Goal: Communication & Community: Participate in discussion

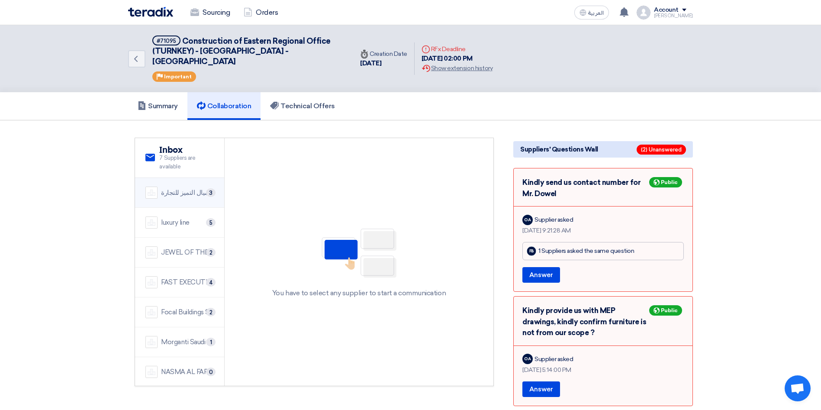
click at [182, 188] on div "شركة اميال التميز للتجارة" at bounding box center [187, 193] width 53 height 10
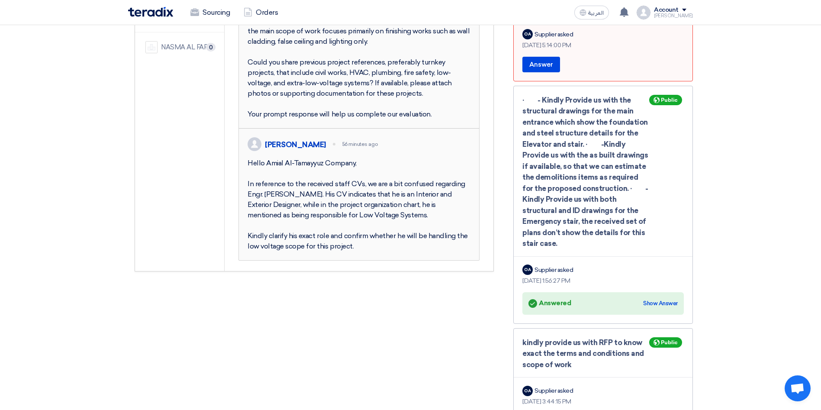
scroll to position [130, 0]
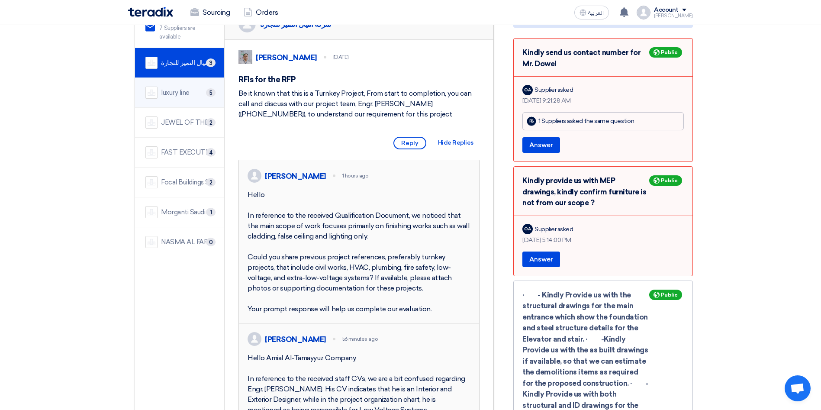
click at [182, 88] on div "luxury line" at bounding box center [175, 93] width 29 height 10
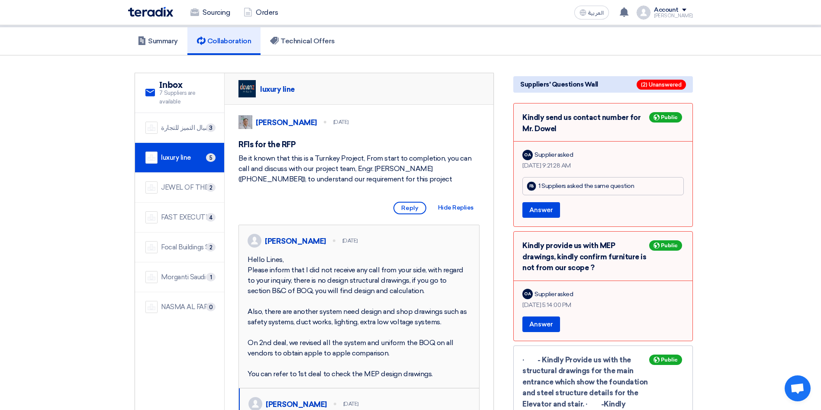
scroll to position [0, 0]
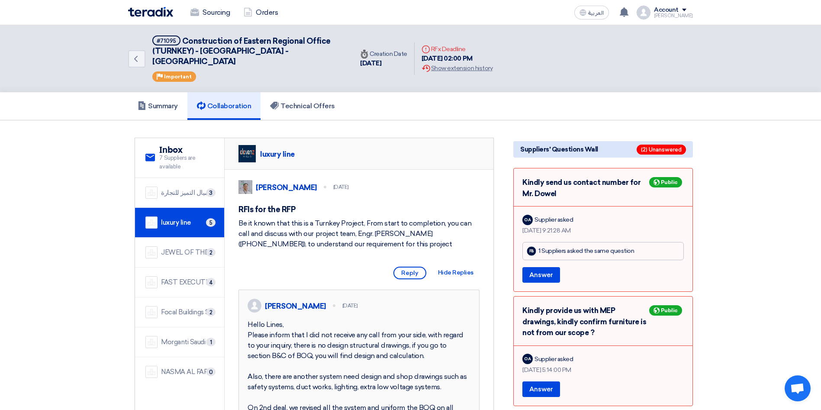
click at [410, 274] on span "Reply" at bounding box center [410, 273] width 33 height 13
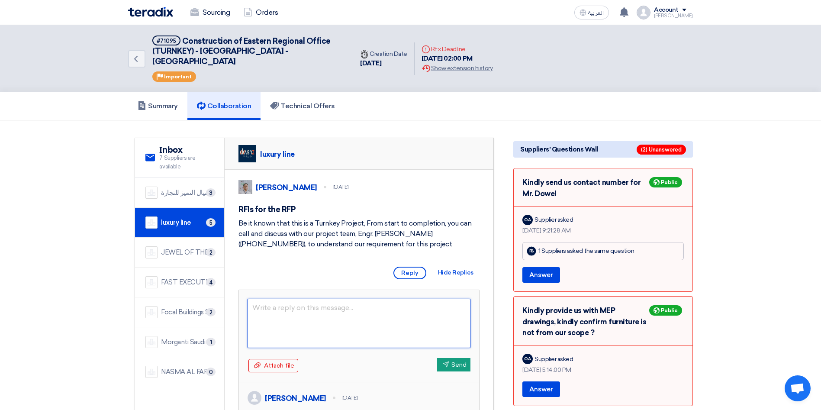
click at [365, 310] on textarea at bounding box center [359, 323] width 223 height 49
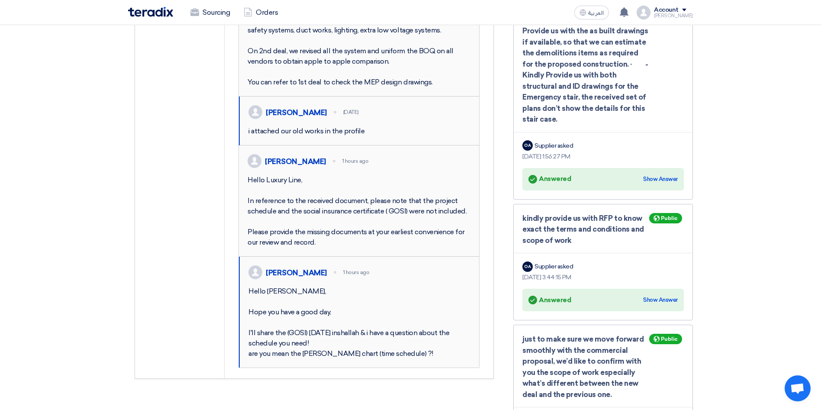
scroll to position [455, 0]
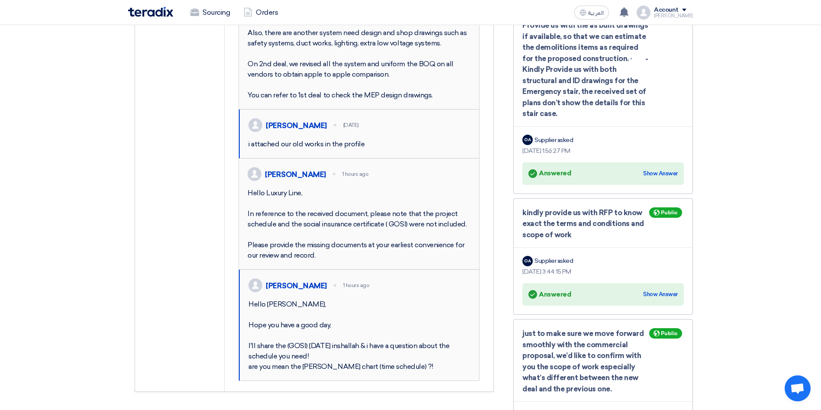
drag, startPoint x: 307, startPoint y: 208, endPoint x: 273, endPoint y: 207, distance: 34.2
click at [273, 207] on div "[PERSON_NAME] 1 hours ago Hello Luxury Line, In reference to the received docum…" at bounding box center [359, 213] width 240 height 111
drag, startPoint x: 305, startPoint y: 224, endPoint x: 246, endPoint y: 226, distance: 58.5
click at [246, 226] on div "[PERSON_NAME] 1 hours ago Hello Luxury Line, In reference to the received docum…" at bounding box center [359, 213] width 240 height 111
copy div "Hello Luxury Line,"
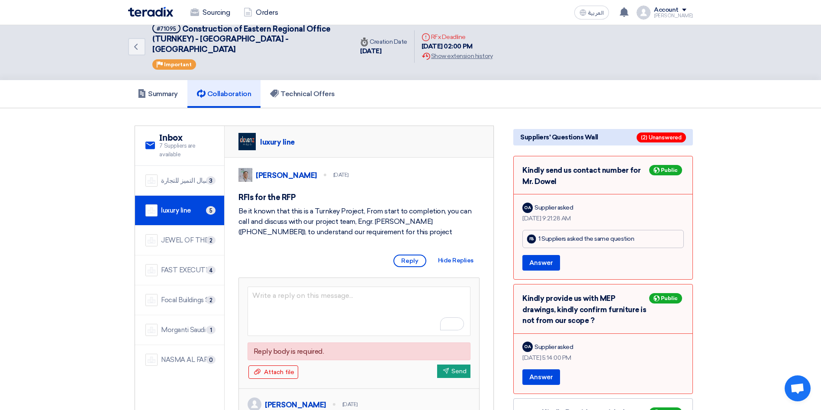
scroll to position [0, 0]
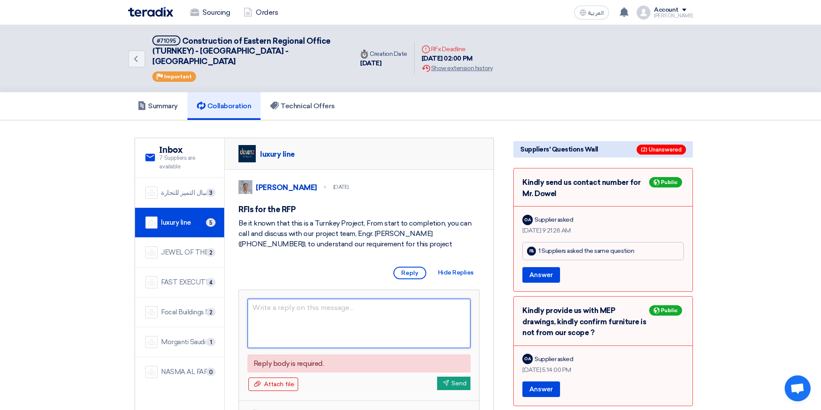
click at [282, 304] on textarea at bounding box center [359, 323] width 223 height 49
paste textarea "Hello Luxury Line,"
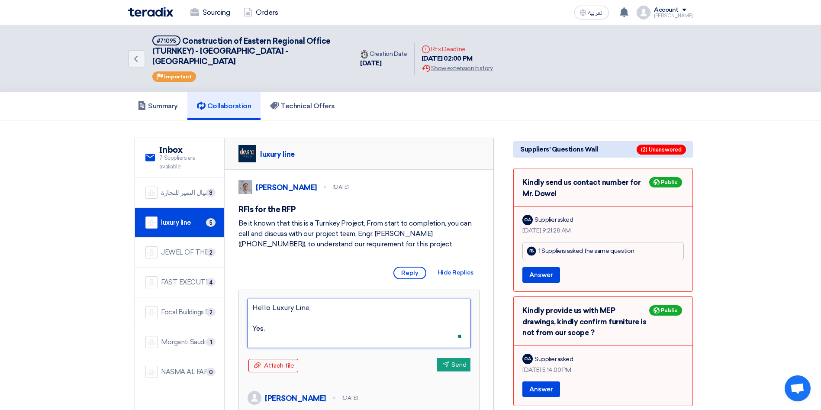
type textarea "Hello Luxury Line, Yes,"
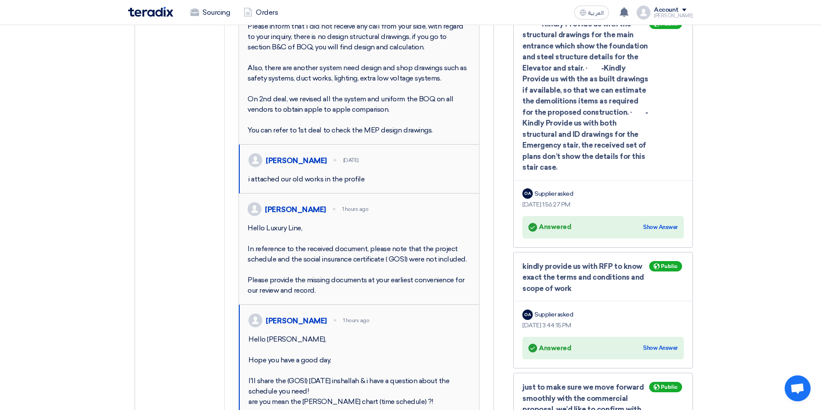
scroll to position [520, 0]
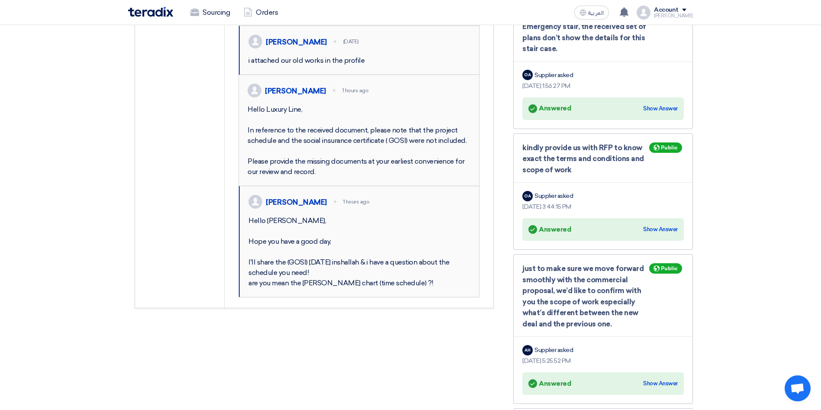
type textarea "Hello Luxury Line, Yes, [GEOGRAPHIC_DATA]"
drag, startPoint x: 303, startPoint y: 346, endPoint x: 387, endPoint y: 349, distance: 83.6
click at [387, 288] on div "Hello [PERSON_NAME], Hope you have a good day, I'll share the (GOSI) [DATE] ins…" at bounding box center [360, 252] width 222 height 73
copy div "[PERSON_NAME] chart (time schedule)"
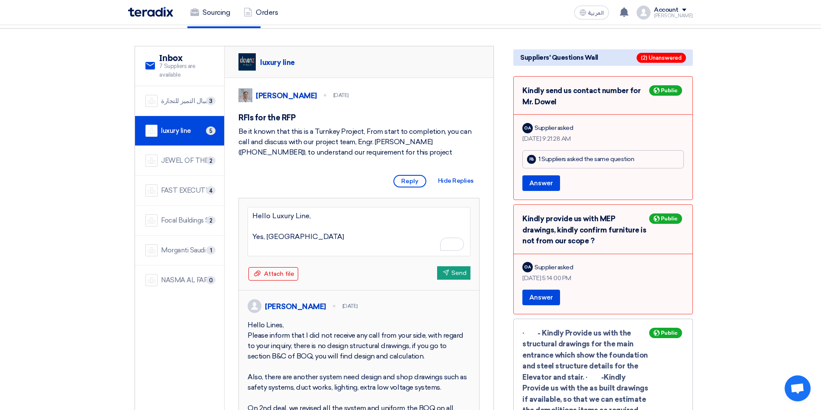
scroll to position [0, 0]
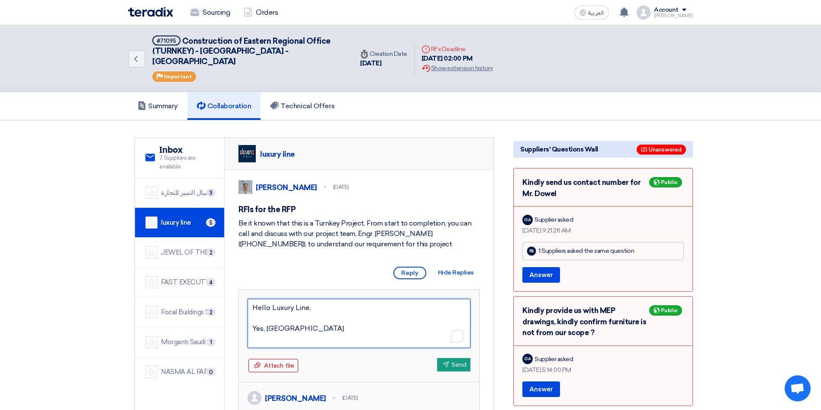
click at [306, 334] on textarea "Hello Luxury Line, Yes, [GEOGRAPHIC_DATA]" at bounding box center [359, 323] width 223 height 49
paste textarea "Project Kick-off Design Approval Procurement Completion Construction Start / Fi…"
click at [299, 334] on textarea "Hello Luxury Line, We need Project Kick-off Design Approval Procurement Complet…" at bounding box center [359, 323] width 223 height 49
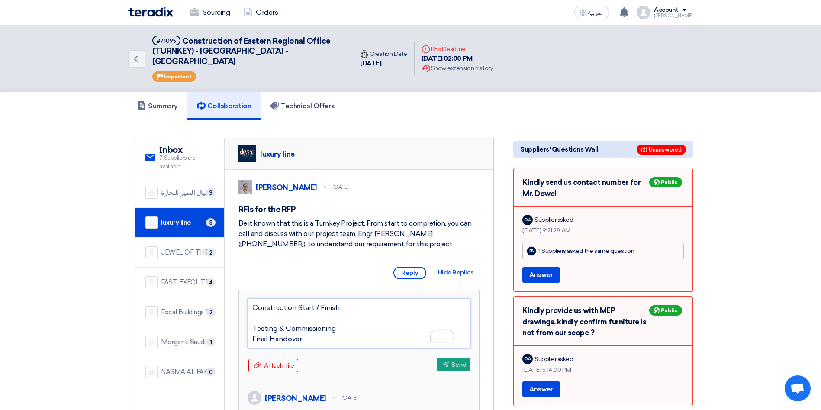
click at [292, 321] on textarea "Hello Luxury Line, We need Project Kick-off Design Approval Procurement Complet…" at bounding box center [359, 323] width 223 height 49
type textarea "Hello Luxury Line, We need Project Kick-off Design Approval Procurement Complet…"
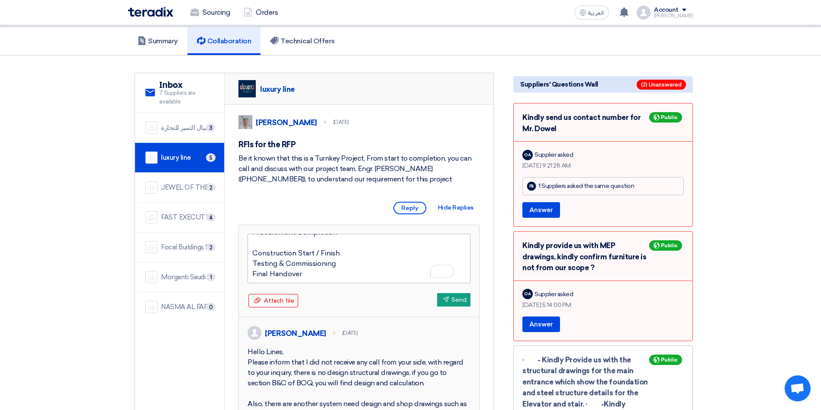
click at [260, 242] on textarea "Hello Luxury Line, We need Project Kick-off Design Approval Procurement Complet…" at bounding box center [359, 258] width 223 height 49
click at [262, 270] on textarea "Hello Luxury Line, We need Project Kick-off Design Approval Procurement Complet…" at bounding box center [359, 258] width 223 height 49
click at [284, 265] on textarea "Hello Luxury Line, We need Project Kick-off Design Approval Procurement Complet…" at bounding box center [359, 258] width 223 height 49
click at [310, 258] on textarea "Hello Luxury Line, We need Project Kick-off Design Approval Procurement Complet…" at bounding box center [359, 258] width 223 height 49
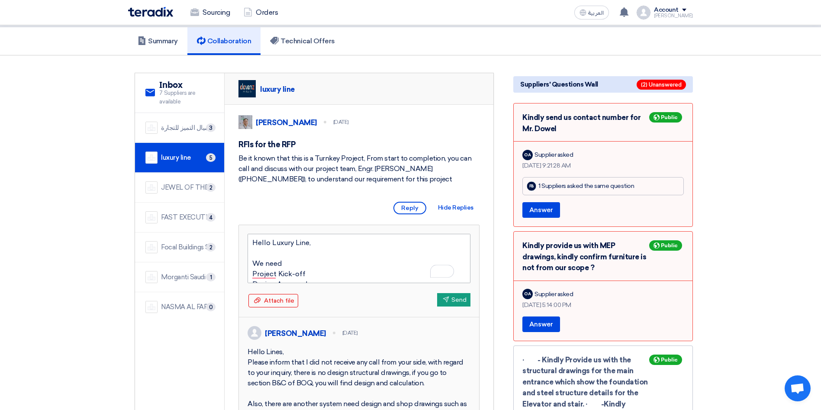
click at [310, 265] on textarea "Hello Luxury Line, We need Project Kick-off Design Approval Procurement Complet…" at bounding box center [359, 258] width 223 height 49
type textarea "Hello Luxury Line, We need milestone Project Kick-off Design Approval Procureme…"
click at [334, 259] on textarea "Hello Luxury Line, We need a milestone Project Kick-off Design Approval Procure…" at bounding box center [359, 258] width 223 height 49
type textarea "Hello Luxury Line, We need a milestone for th Project Kick-off Design Approval …"
click at [351, 262] on textarea "Hello Luxury Line, We need a milestone for t Project Kick-off Design Approval P…" at bounding box center [359, 258] width 223 height 49
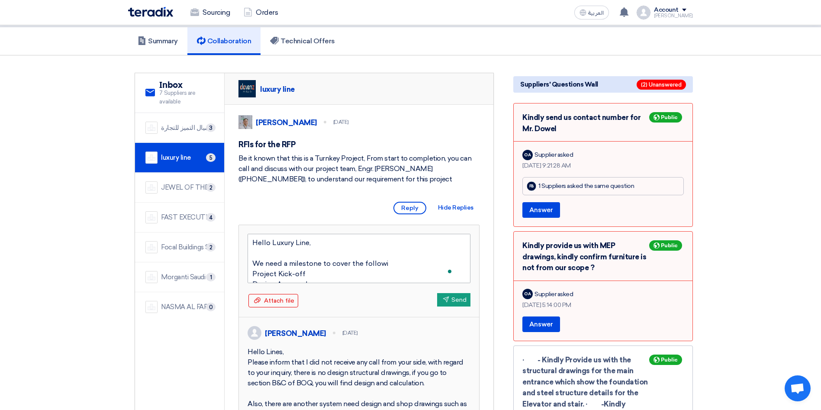
type textarea "Hello Luxury Line, We need a milestone to cover the followin Project Kick-off D…"
click at [402, 265] on textarea "Hello Luxury Line, We need a milestone to cover the following Project Kick-off …" at bounding box center [359, 258] width 223 height 49
click at [343, 273] on textarea "Hello Luxury Line, We need a milestone to cover the following by 4 months, Proj…" at bounding box center [359, 258] width 223 height 49
type textarea "Hello Luxury Line, We need a milestone to cover the following by 4 months, Proj…"
click at [338, 272] on textarea "Hello Luxury Line, We need a milestone to cover the following by 4 months, Proj…" at bounding box center [359, 258] width 223 height 49
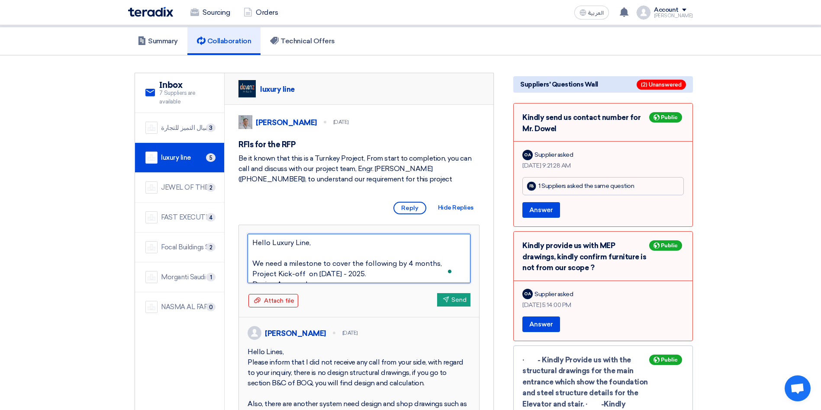
type textarea "Hello Luxury Line, We need a milestone to cover the following by 4 months, Proj…"
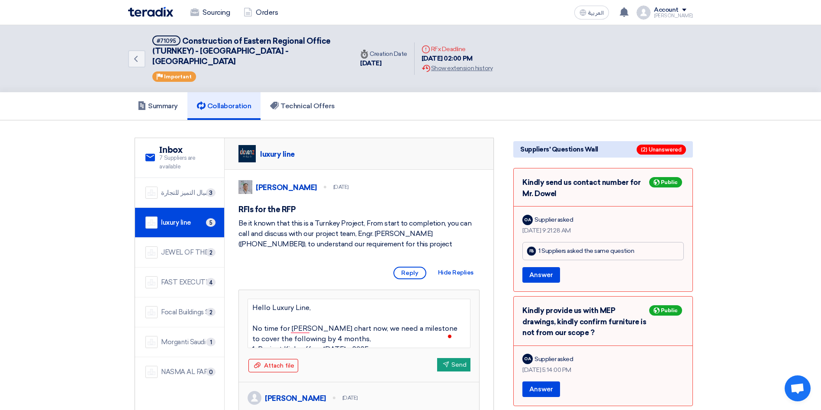
type textarea "Hello Luxury Line, No time for [PERSON_NAME] chart now, we need a milestone to …"
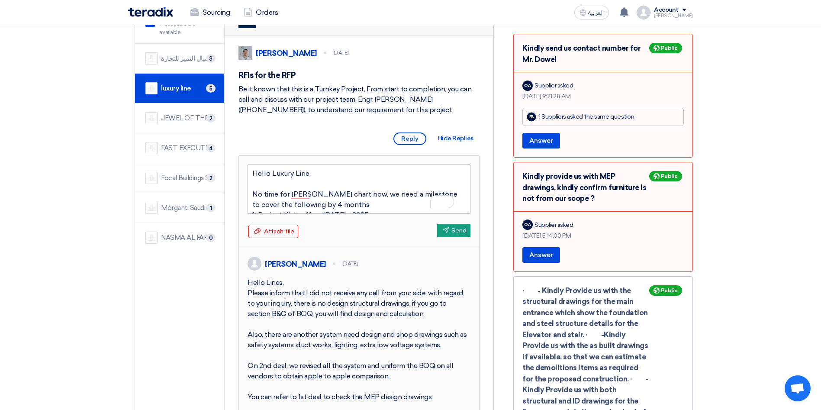
click at [333, 204] on textarea "Hello Luxury Line, No time for Gantt chart now, we need a milestone to cover th…" at bounding box center [359, 189] width 223 height 49
type textarea "Hello Luxury Line, No time for Gantt chart now, we need a milestone to cover th…"
click at [444, 227] on icon "Send" at bounding box center [446, 230] width 6 height 6
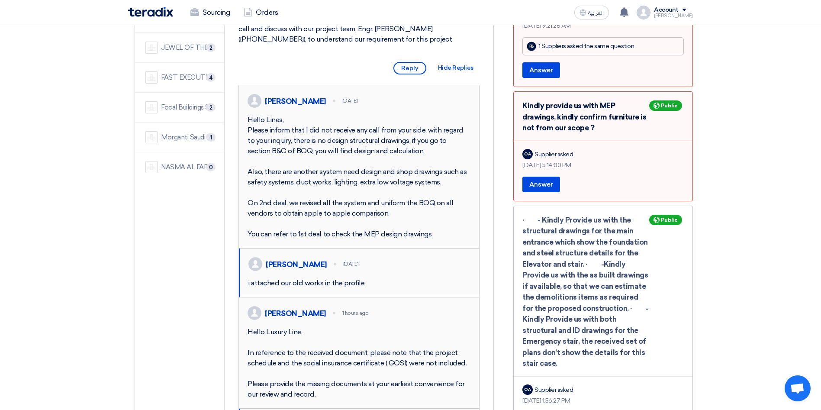
scroll to position [134, 0]
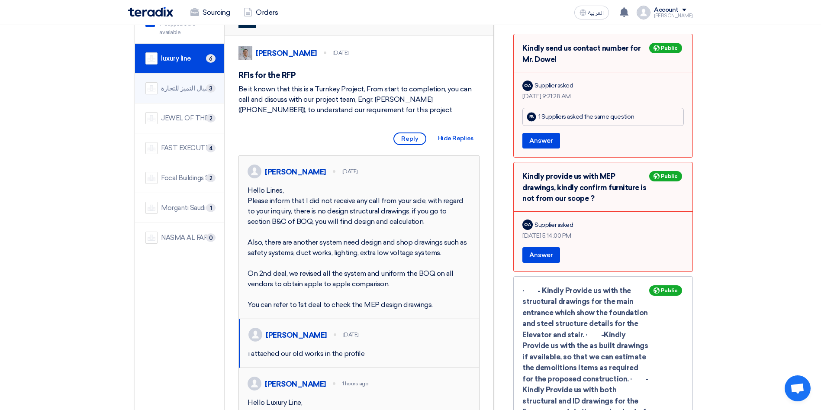
click at [173, 84] on div "شركة اميال التميز للتجارة" at bounding box center [187, 89] width 53 height 10
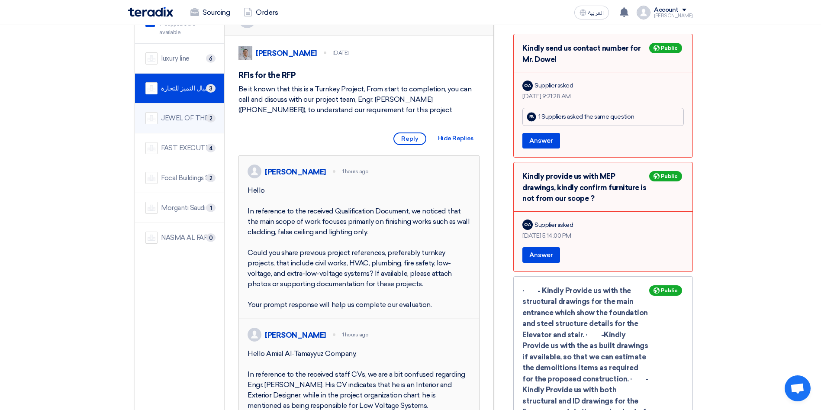
click at [187, 113] on div "JEWEL OF THE CRADLE" at bounding box center [187, 118] width 53 height 10
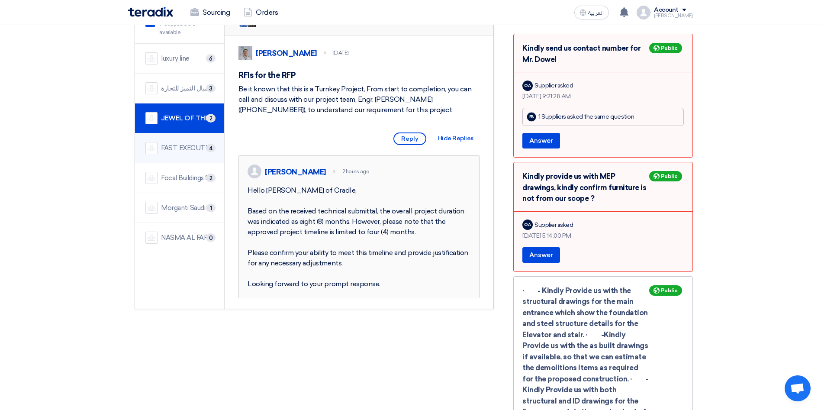
click at [190, 143] on div "FAST EXECUTION" at bounding box center [187, 148] width 53 height 10
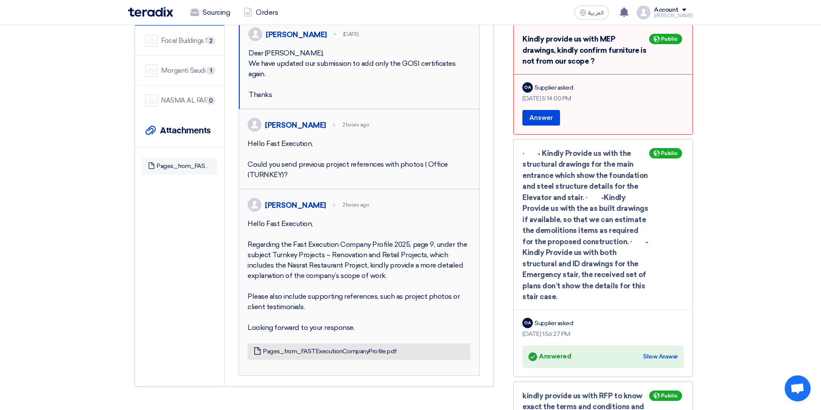
scroll to position [199, 0]
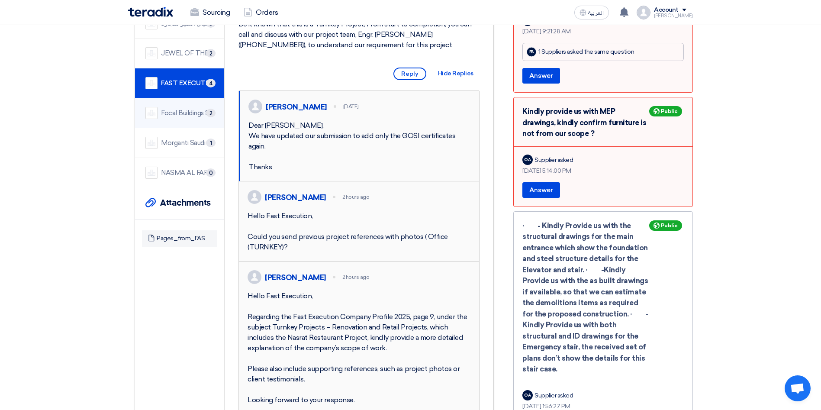
click at [185, 108] on div "Focal Buildings Solutions (FBS)" at bounding box center [187, 113] width 53 height 10
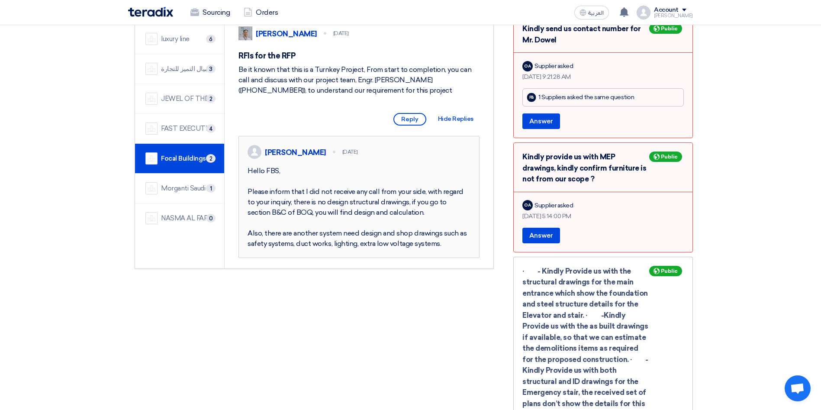
scroll to position [134, 0]
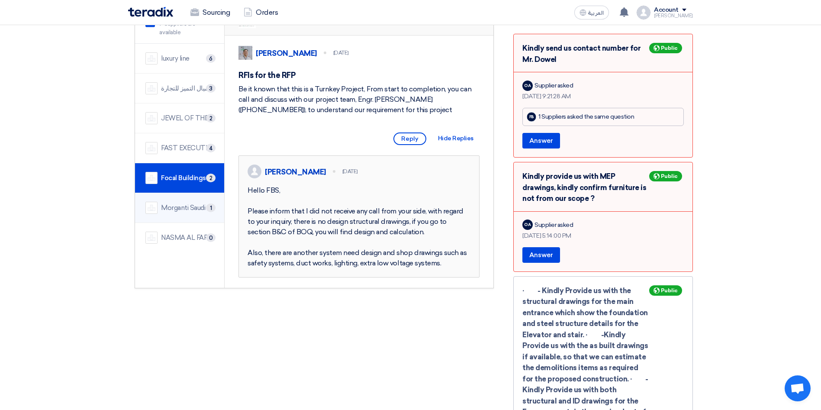
click at [178, 203] on div "Morganti Saudi Arabia Ltd." at bounding box center [187, 208] width 53 height 10
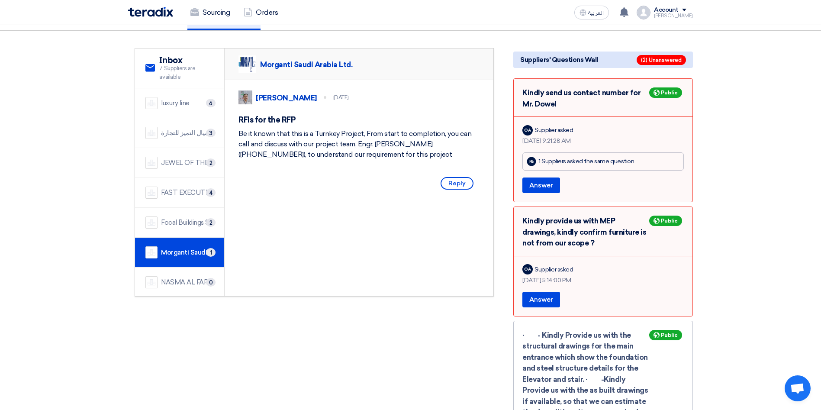
scroll to position [69, 0]
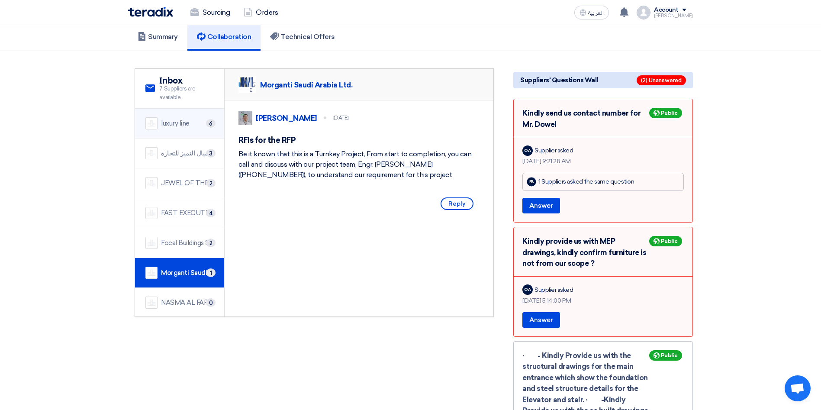
click at [187, 119] on div "luxury line" at bounding box center [175, 124] width 29 height 10
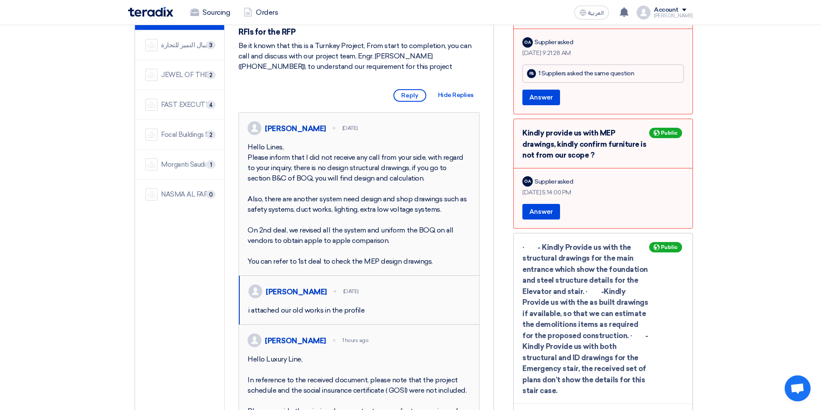
scroll to position [134, 0]
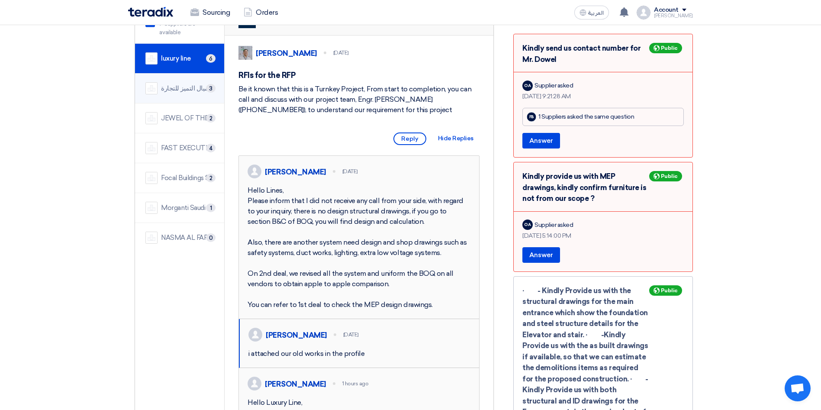
click at [179, 84] on div "شركة اميال التميز للتجارة" at bounding box center [187, 89] width 53 height 10
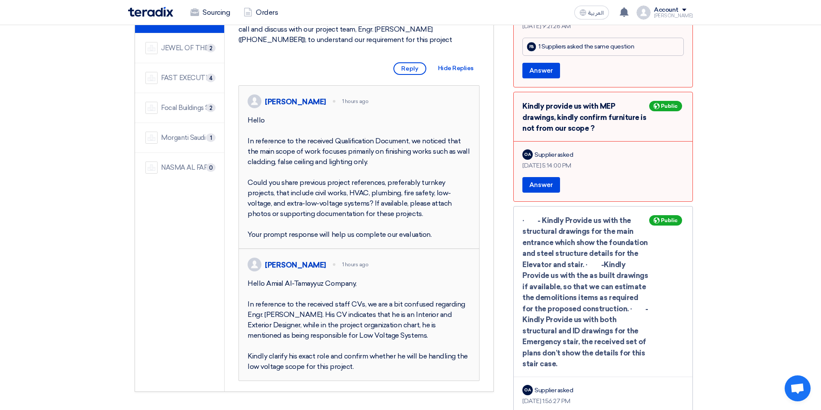
scroll to position [199, 0]
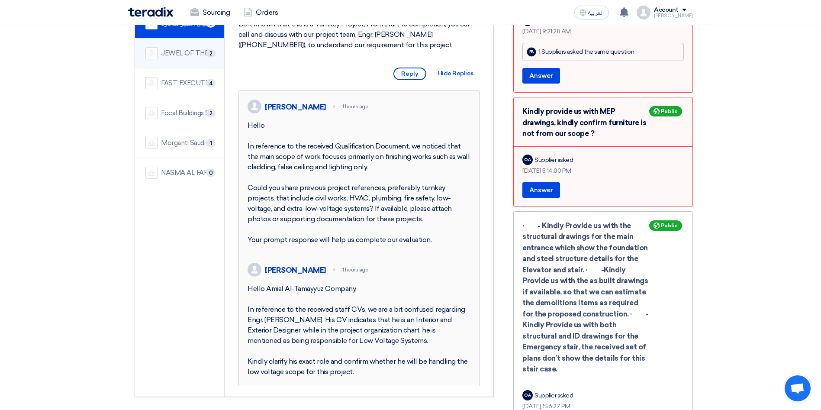
click at [179, 48] on div "JEWEL OF THE CRADLE" at bounding box center [187, 53] width 53 height 10
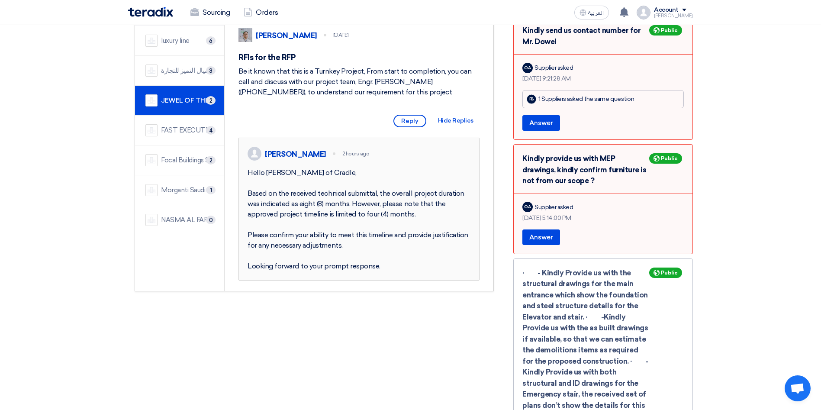
scroll to position [134, 0]
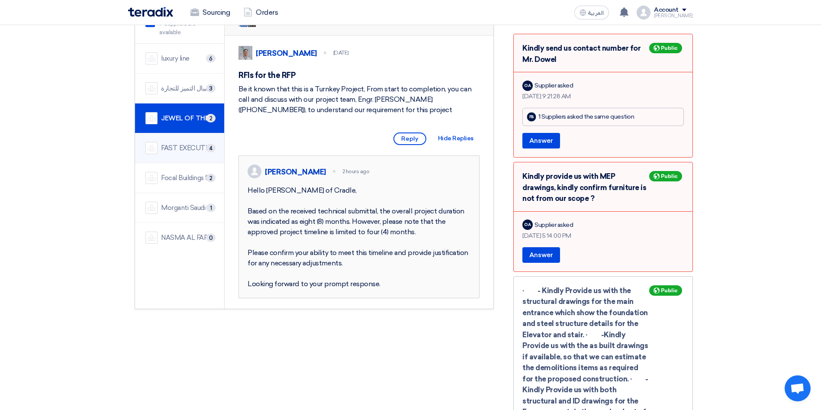
click at [176, 143] on div "FAST EXECUTION" at bounding box center [187, 148] width 53 height 10
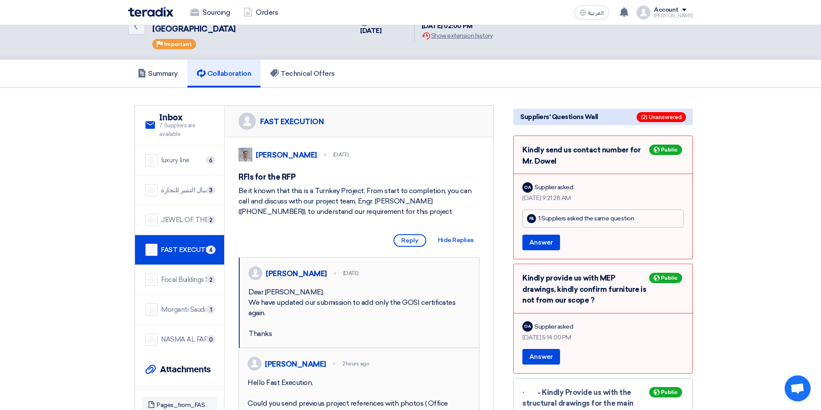
scroll to position [0, 0]
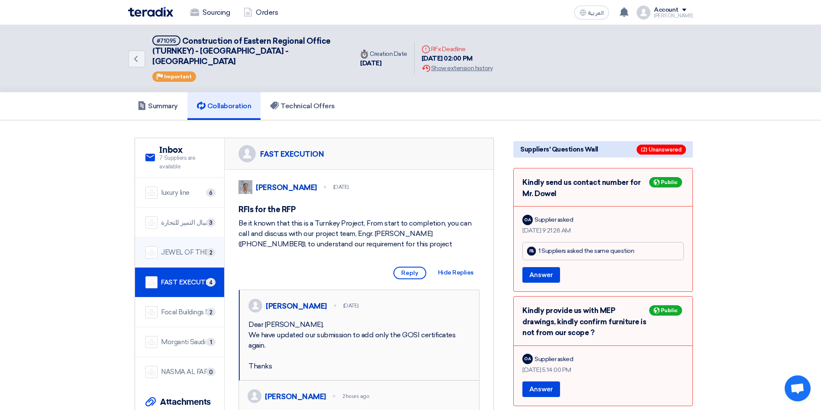
click at [185, 248] on div "JEWEL OF THE CRADLE" at bounding box center [187, 253] width 53 height 10
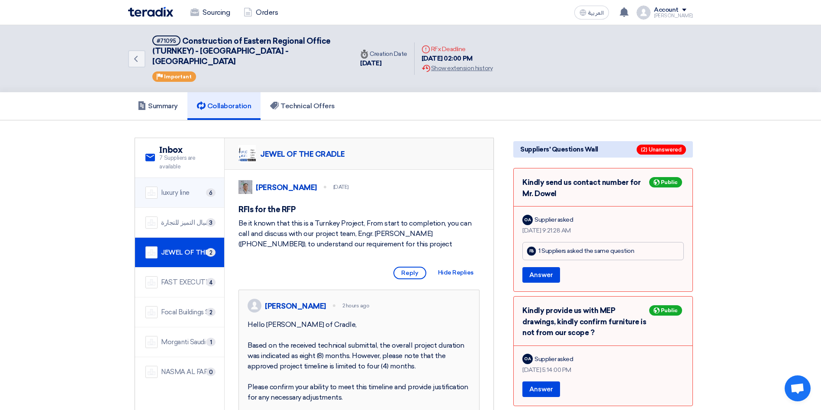
click at [189, 188] on div "luxury line" at bounding box center [175, 193] width 29 height 10
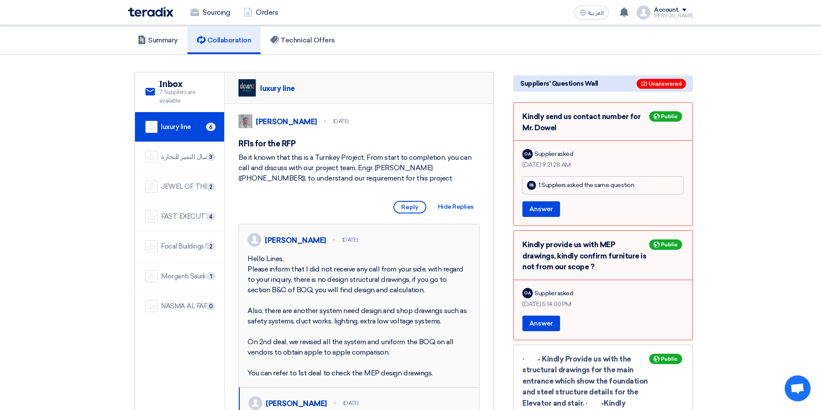
scroll to position [65, 0]
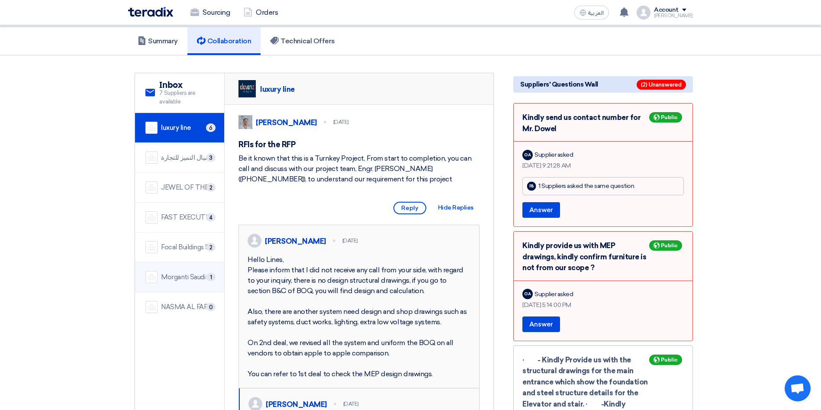
click at [187, 272] on div "Morganti Saudi Arabia Ltd." at bounding box center [187, 277] width 53 height 10
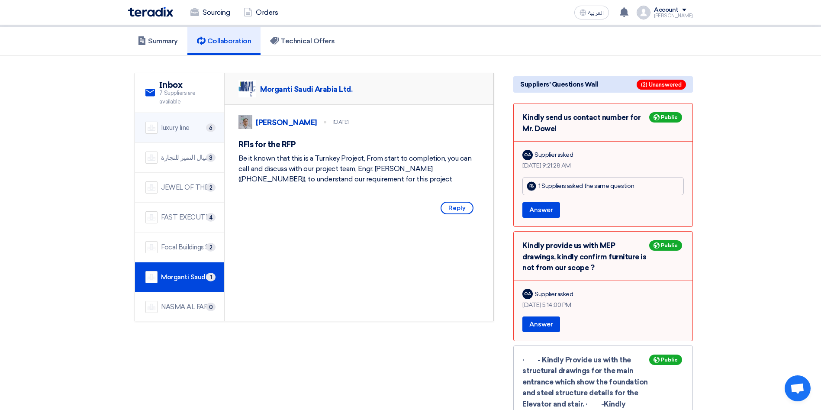
click at [166, 123] on div "luxury line" at bounding box center [175, 128] width 29 height 10
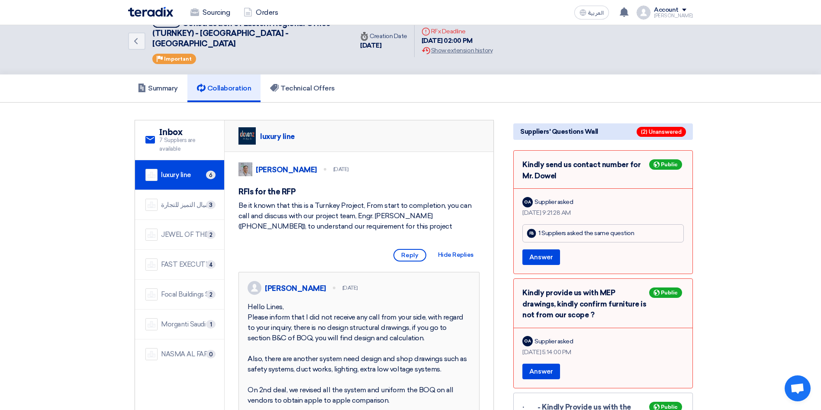
scroll to position [0, 0]
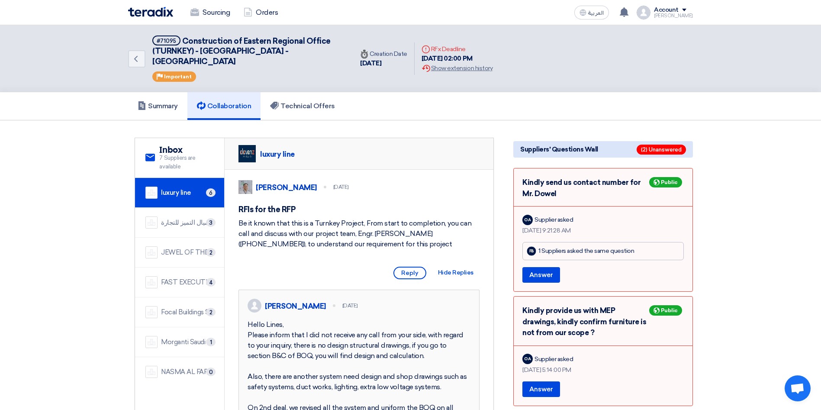
click at [175, 188] on div "luxury line" at bounding box center [176, 193] width 30 height 10
click at [162, 102] on h5 "Summary" at bounding box center [158, 106] width 40 height 9
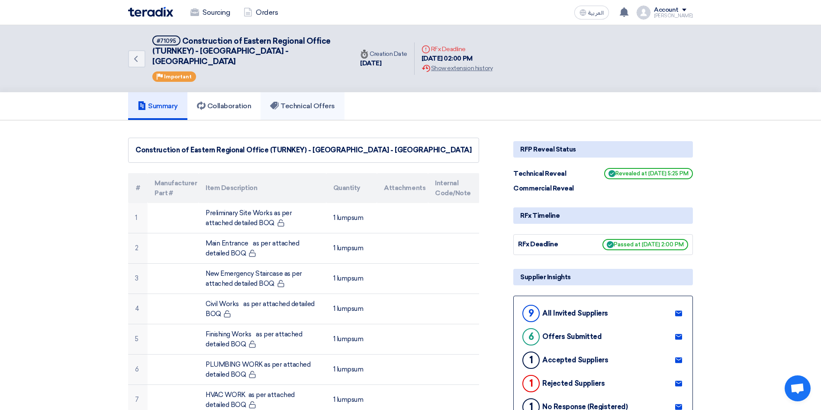
click at [298, 102] on h5 "Technical Offers" at bounding box center [302, 106] width 65 height 9
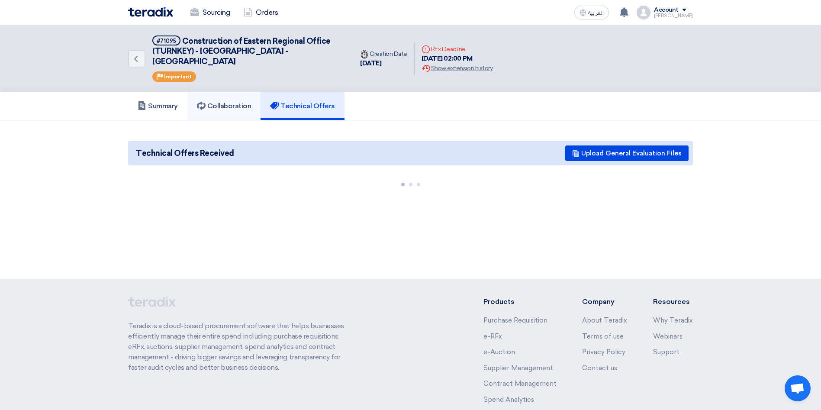
click at [233, 92] on link "Collaboration" at bounding box center [224, 106] width 74 height 28
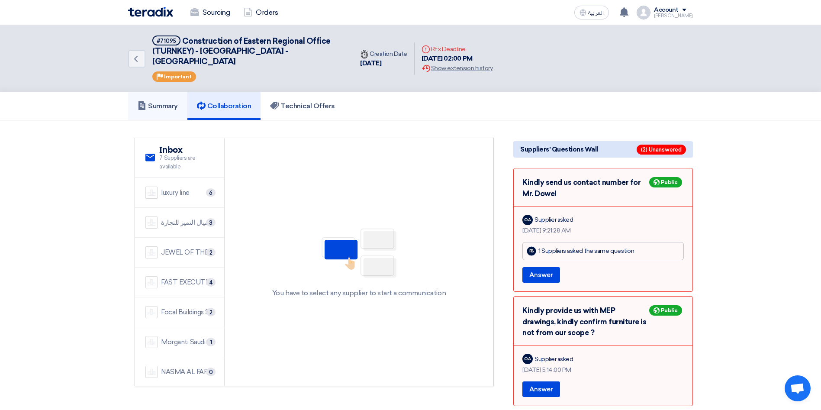
click at [161, 102] on h5 "Summary" at bounding box center [158, 106] width 40 height 9
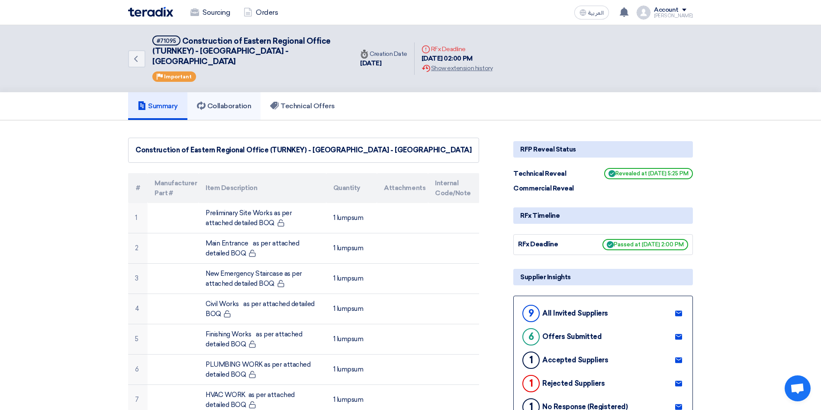
click at [236, 102] on h5 "Collaboration" at bounding box center [224, 106] width 55 height 9
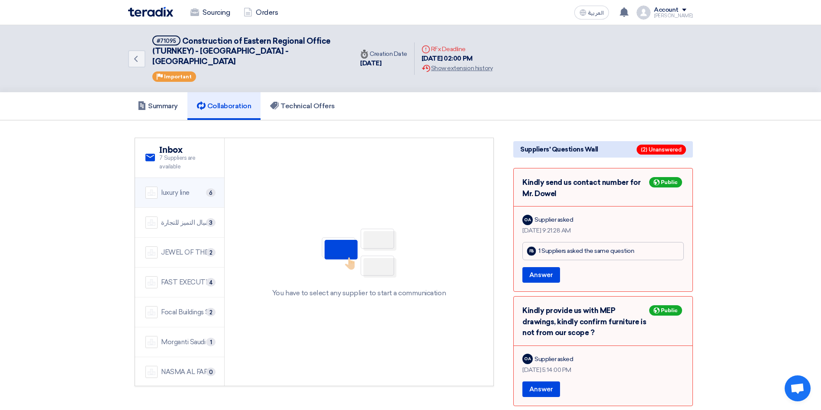
click at [173, 188] on div "luxury line" at bounding box center [175, 193] width 29 height 10
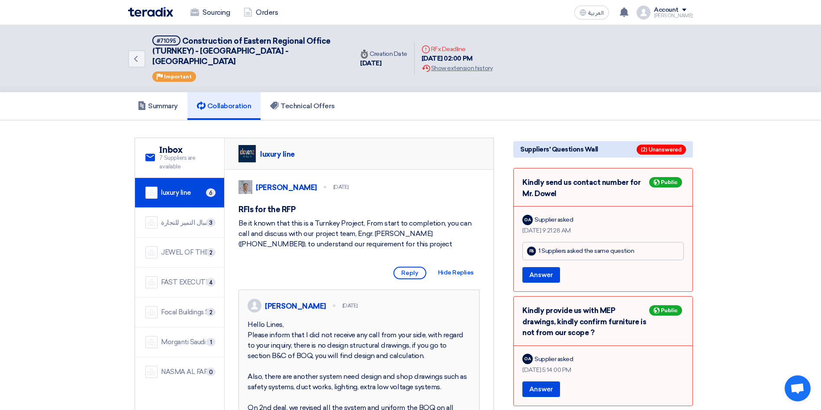
drag, startPoint x: 301, startPoint y: 143, endPoint x: 258, endPoint y: 142, distance: 43.3
click at [258, 142] on div "luxury line" at bounding box center [359, 154] width 269 height 32
copy div "luxury line"
click at [181, 218] on div "شركة اميال التميز للتجارة" at bounding box center [187, 223] width 53 height 10
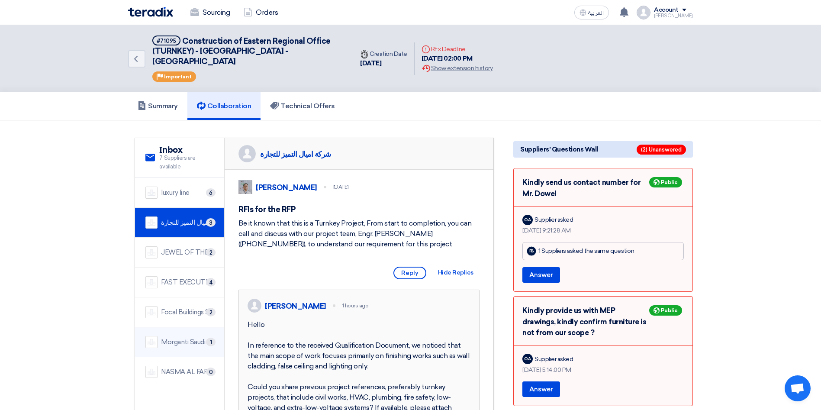
click at [181, 337] on div "Morganti Saudi Arabia Ltd." at bounding box center [187, 342] width 53 height 10
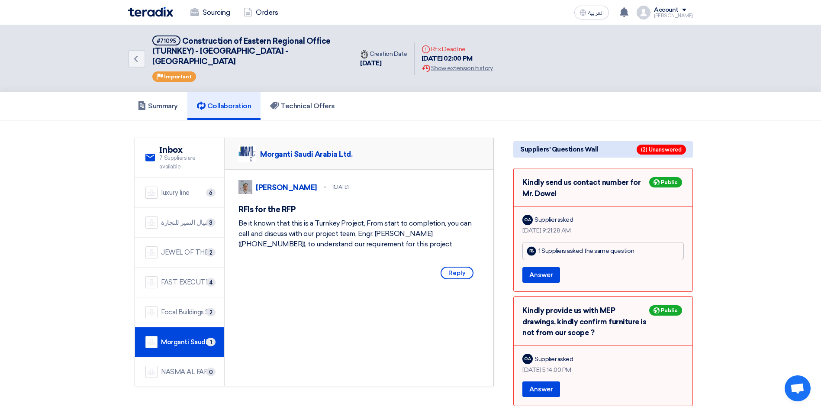
drag, startPoint x: 351, startPoint y: 144, endPoint x: 258, endPoint y: 135, distance: 93.1
click at [258, 138] on div "Morganti Saudi Arabia Ltd." at bounding box center [359, 154] width 269 height 32
copy div "Morganti Saudi Arabia Ltd."
click at [175, 248] on div "JEWEL OF THE CRADLE" at bounding box center [187, 253] width 53 height 10
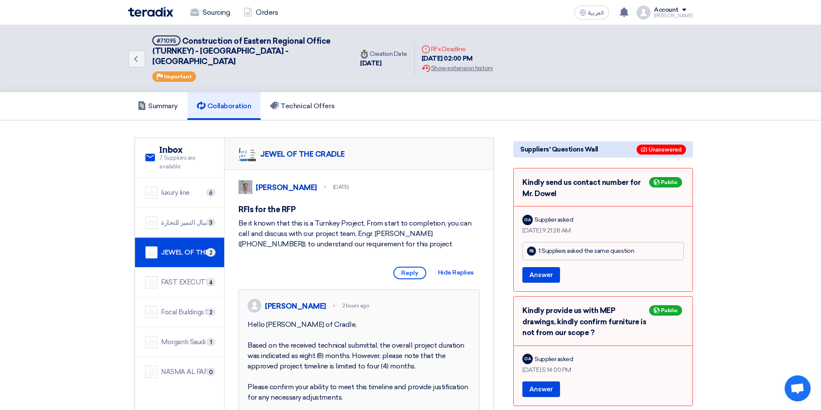
drag, startPoint x: 352, startPoint y: 142, endPoint x: 251, endPoint y: 142, distance: 100.5
click at [252, 141] on div "JEWEL OF THE CRADLE" at bounding box center [359, 154] width 269 height 32
copy div "JEWEL OF THE CRADLE"
click at [184, 218] on div "شركة اميال التميز للتجارة" at bounding box center [187, 223] width 53 height 10
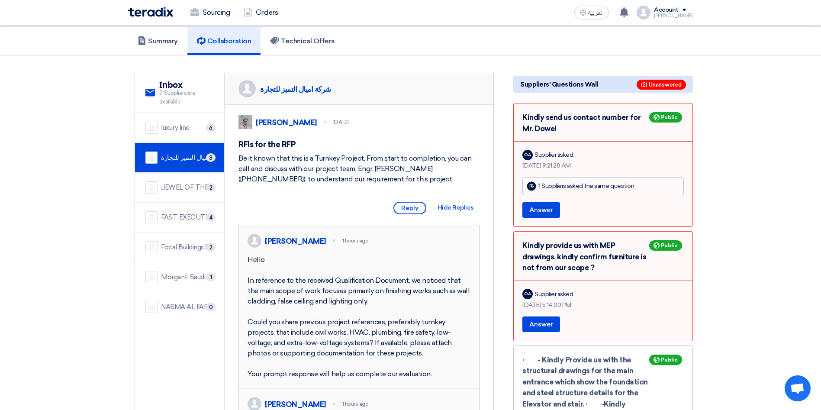
scroll to position [130, 0]
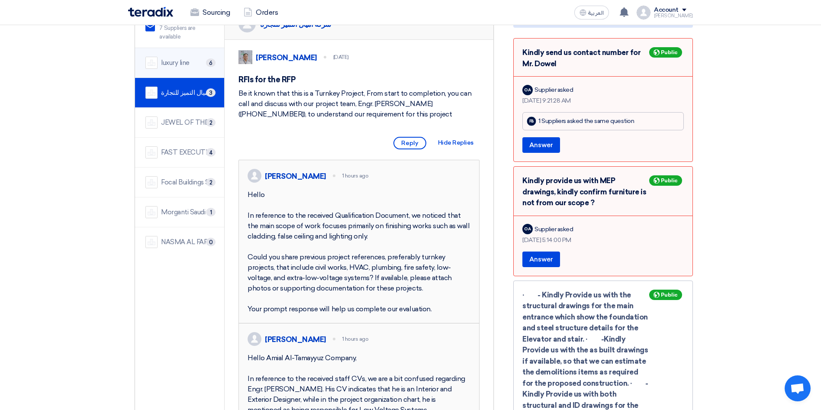
click at [176, 58] on div "luxury line 6" at bounding box center [179, 63] width 68 height 12
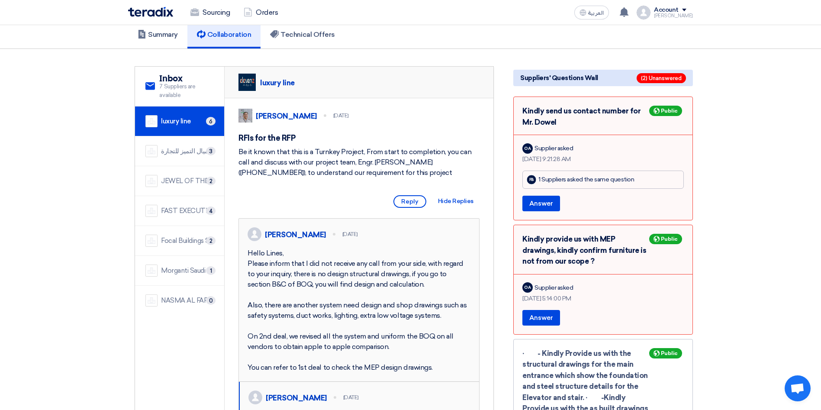
scroll to position [65, 0]
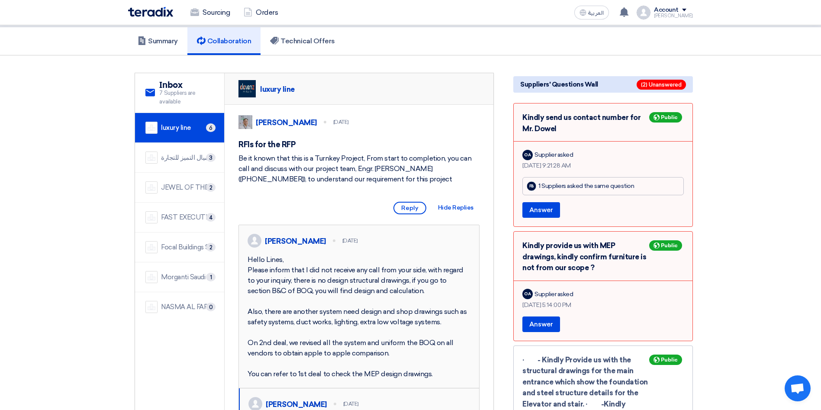
drag, startPoint x: 298, startPoint y: 77, endPoint x: 254, endPoint y: 77, distance: 44.2
click at [255, 77] on div "luxury line" at bounding box center [359, 89] width 269 height 32
copy div "luxury line"
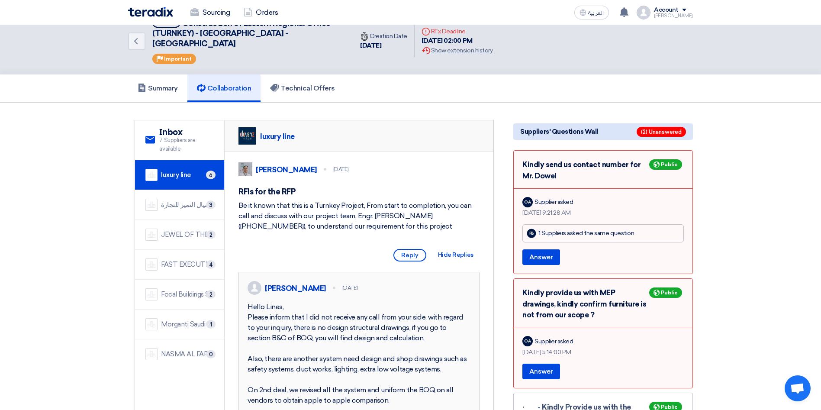
scroll to position [0, 0]
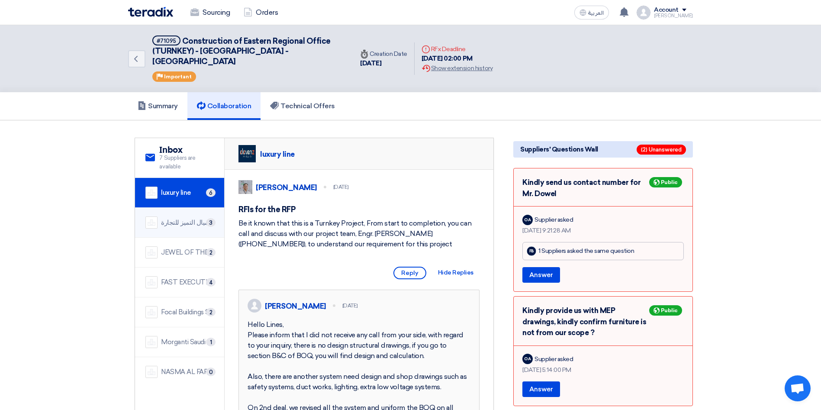
click at [185, 218] on div "شركة اميال التميز للتجارة" at bounding box center [187, 223] width 53 height 10
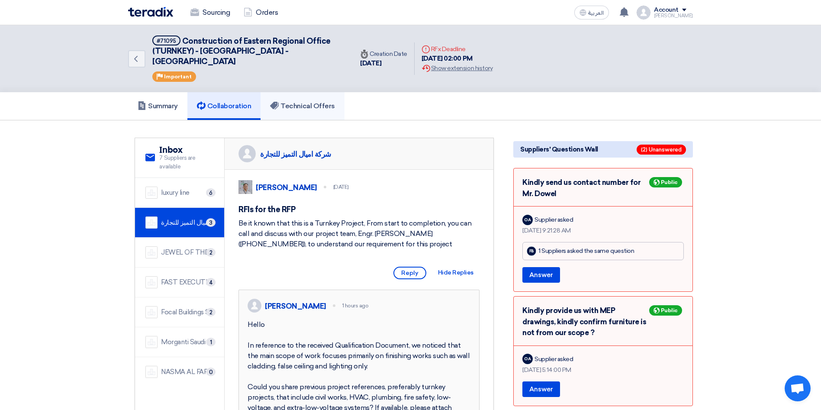
click at [293, 102] on h5 "Technical Offers" at bounding box center [302, 106] width 65 height 9
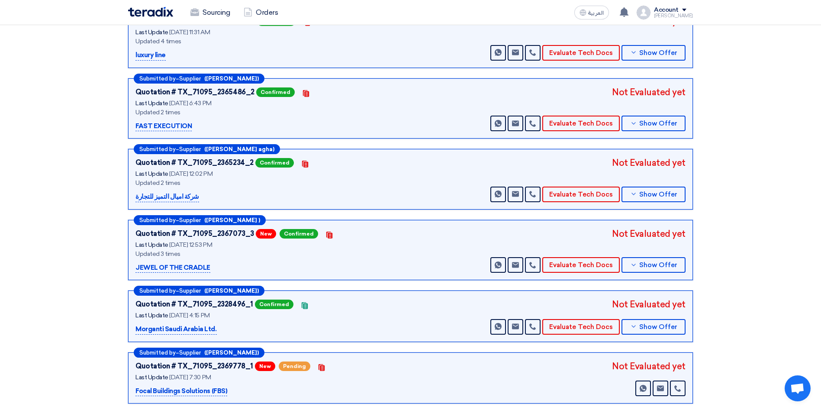
scroll to position [195, 0]
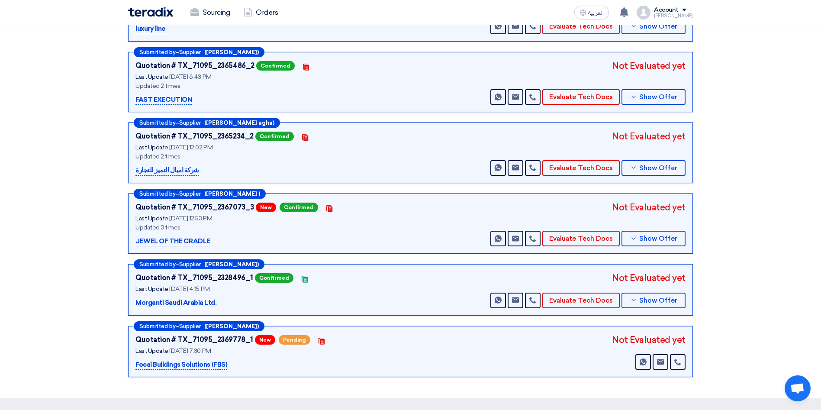
click at [200, 165] on div "شركة اميال التميز للتجارة" at bounding box center [244, 170] width 216 height 10
drag, startPoint x: 202, startPoint y: 157, endPoint x: 113, endPoint y: 157, distance: 89.2
click at [113, 156] on section "Technical Offers Received Upload General Evaluation Files Submitted by – Suppli…" at bounding box center [410, 162] width 821 height 473
copy p "شركة اميال التميز للتجارة"
drag, startPoint x: 200, startPoint y: 88, endPoint x: 124, endPoint y: 87, distance: 76.2
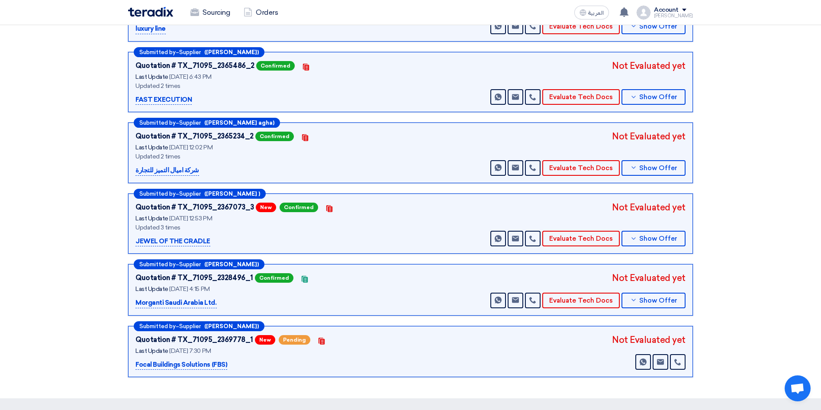
click at [124, 87] on div "Submitted by – Supplier (Moayad Hamdan) Quotation # TX_71095_2365074_4 Confirme…" at bounding box center [411, 181] width 578 height 400
copy p "FAST EXECUTION"
